Goal: Information Seeking & Learning: Learn about a topic

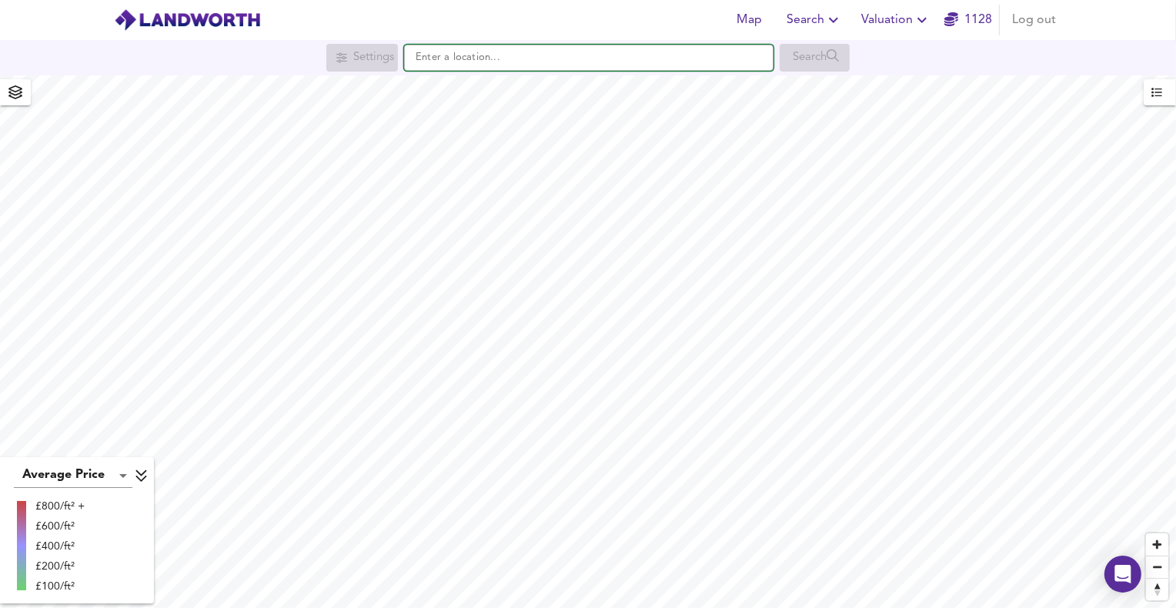
click at [462, 59] on input "text" at bounding box center [588, 58] width 369 height 26
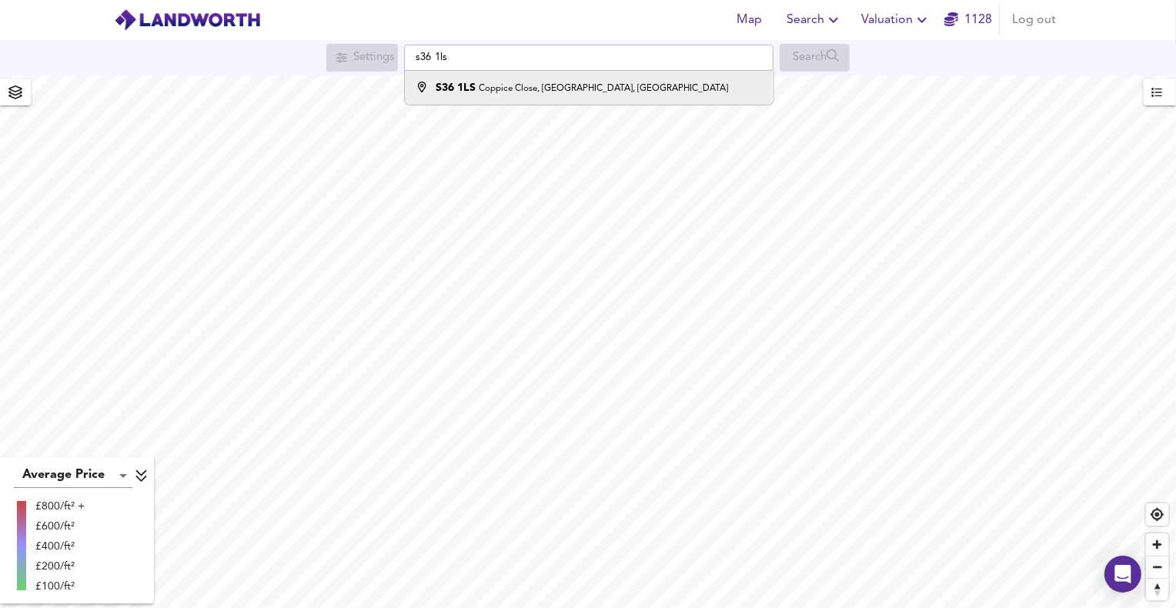
click at [475, 82] on strong "S36 1LS" at bounding box center [456, 87] width 40 height 11
type input "Coppice Close, Stocksbridge, Sheffield S36 1LS"
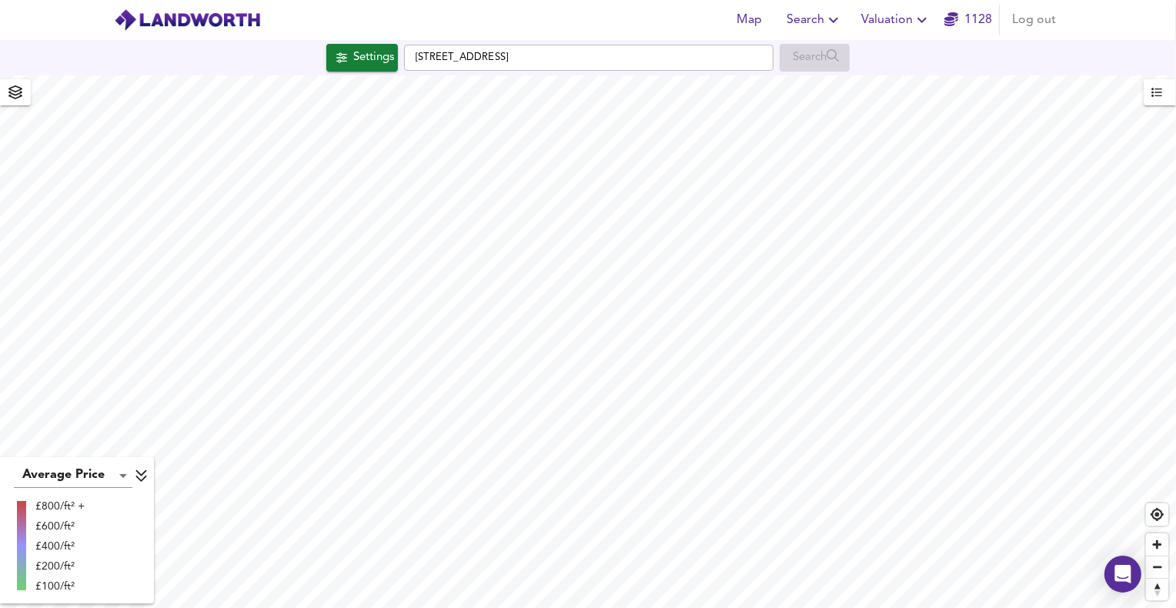
checkbox input "false"
checkbox input "true"
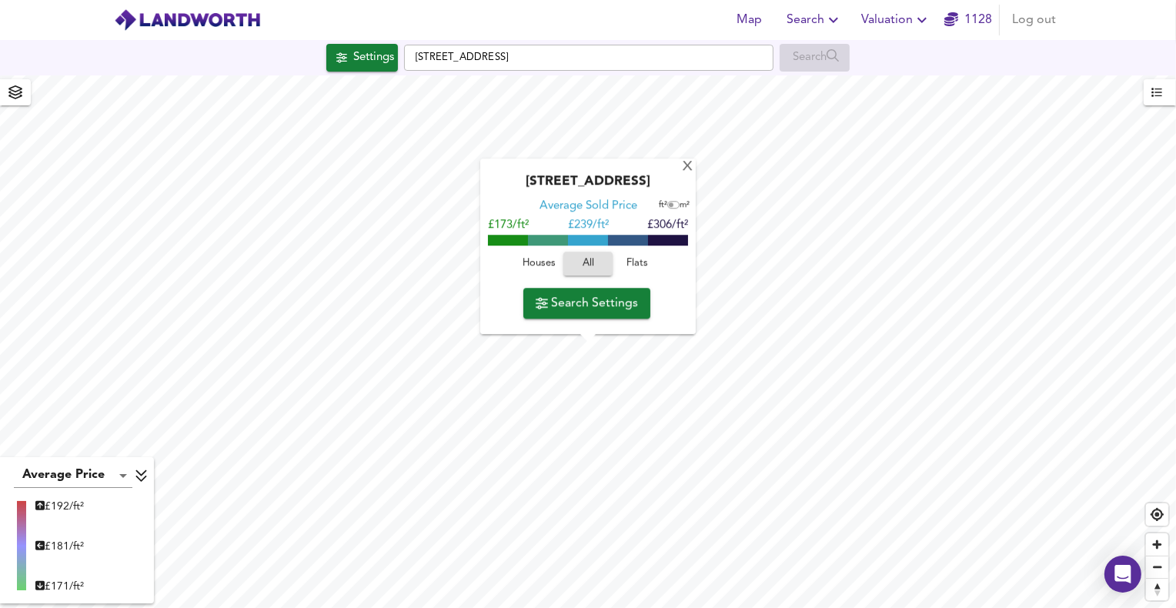
click at [537, 263] on span "Houses" at bounding box center [539, 265] width 42 height 18
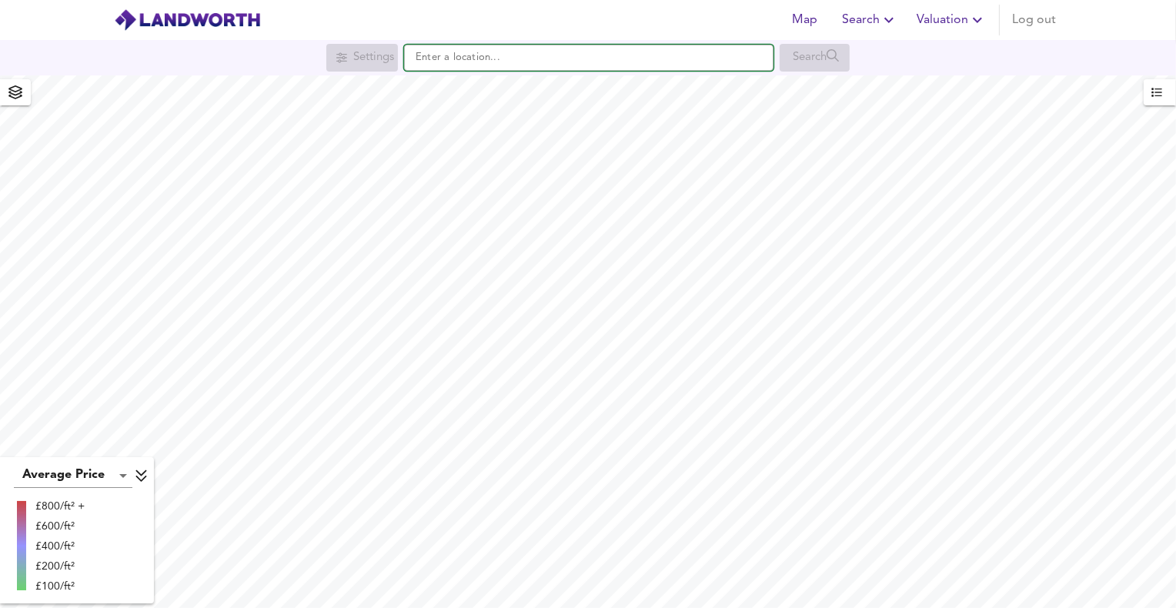
click at [557, 67] on input "text" at bounding box center [588, 58] width 369 height 26
paste input "wr7 4qr"
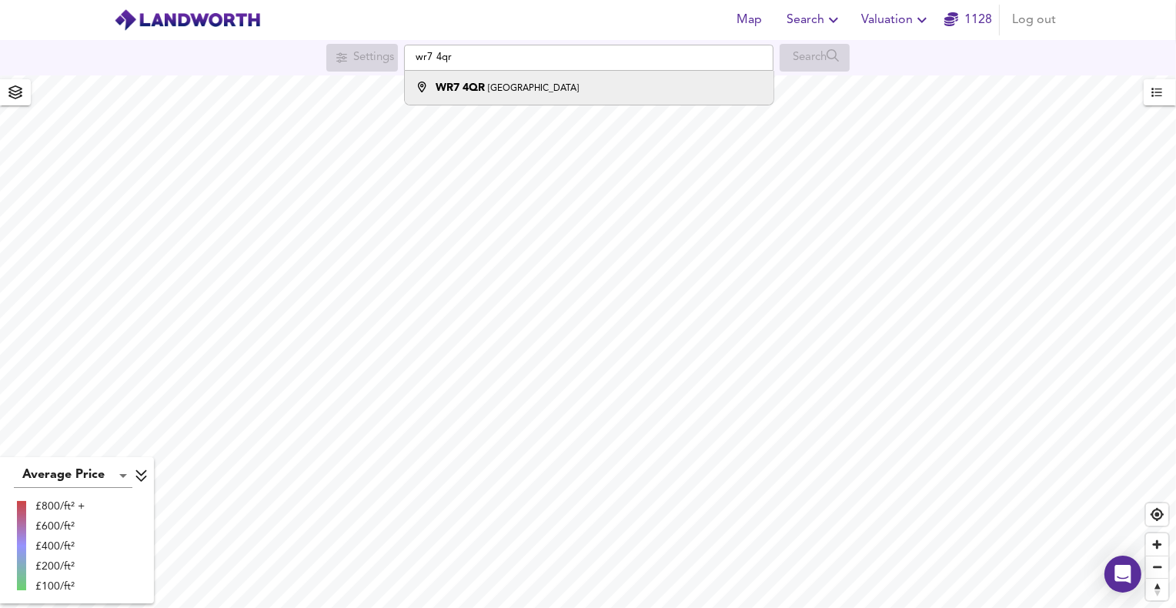
click at [493, 85] on small "[GEOGRAPHIC_DATA]" at bounding box center [533, 88] width 91 height 9
type input "Worcester WR7 4QR"
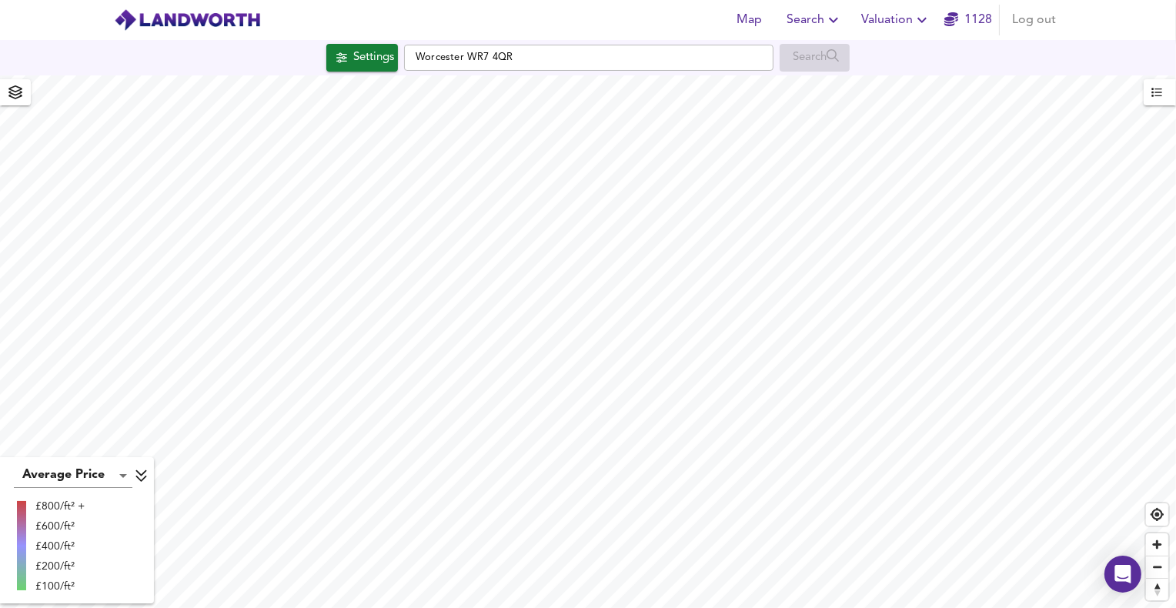
checkbox input "false"
checkbox input "true"
